Goal: Find specific page/section: Find specific page/section

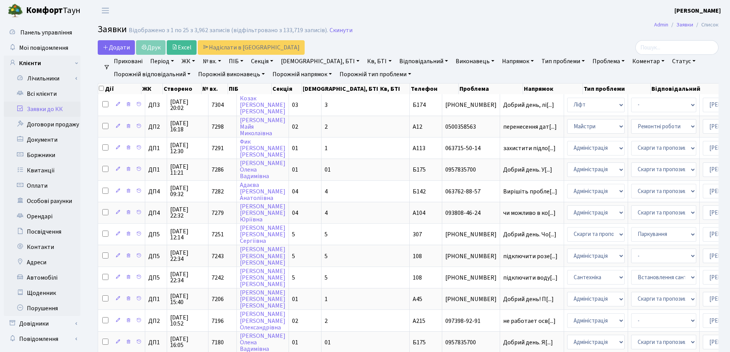
select select "25"
click at [333, 29] on link "Скинути" at bounding box center [340, 30] width 23 height 7
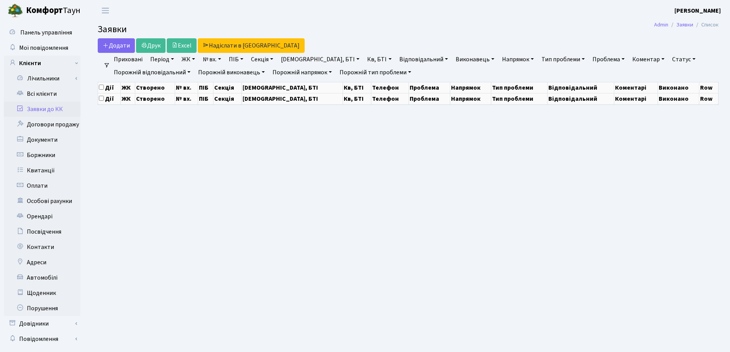
select select "25"
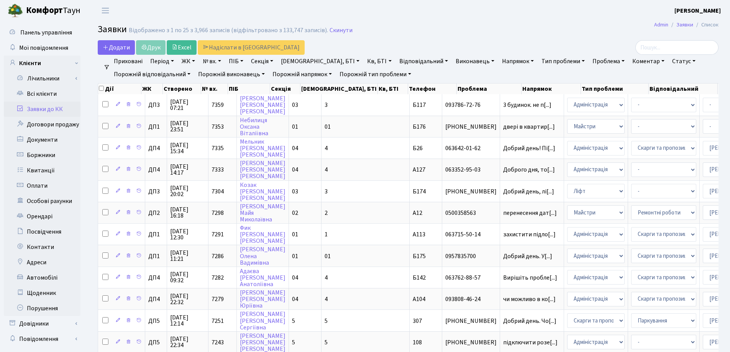
click at [46, 108] on link "Заявки до КК" at bounding box center [42, 109] width 77 height 15
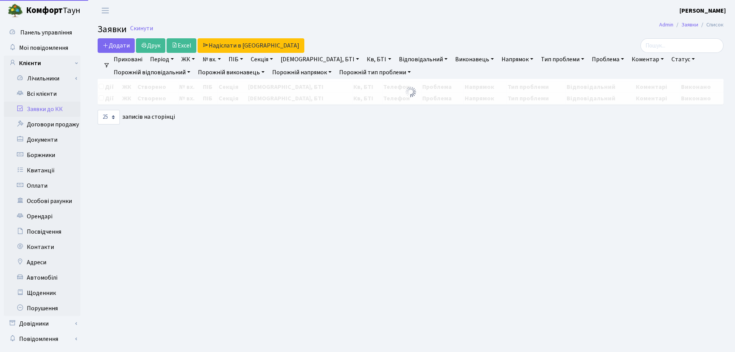
select select "25"
